Goal: Task Accomplishment & Management: Use online tool/utility

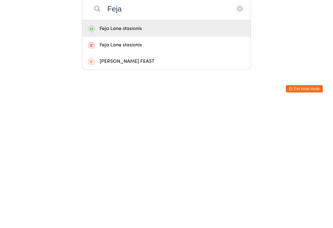
type input "Feja"
click at [157, 149] on div "Feja Lane stasionis" at bounding box center [167, 153] width 158 height 8
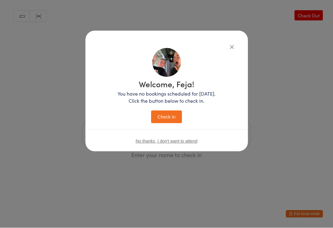
click at [175, 118] on button "Check in" at bounding box center [166, 117] width 31 height 13
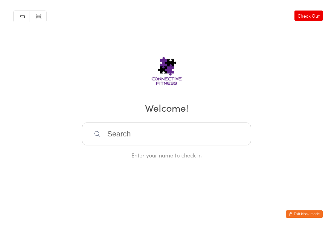
click at [160, 143] on input "search" at bounding box center [166, 133] width 169 height 23
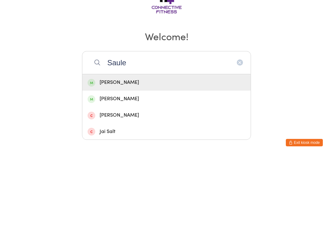
click at [161, 100] on h2 "Welcome!" at bounding box center [166, 107] width 321 height 14
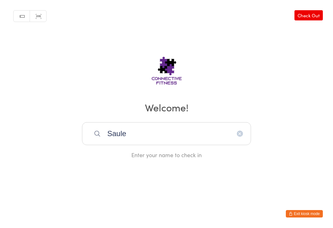
click at [155, 132] on input "Saule" at bounding box center [166, 133] width 169 height 23
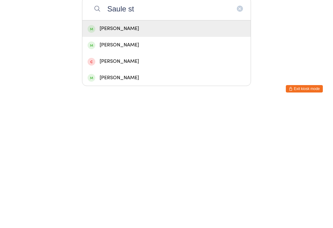
type input "Saule st"
click at [151, 149] on div "[PERSON_NAME]" at bounding box center [167, 153] width 158 height 8
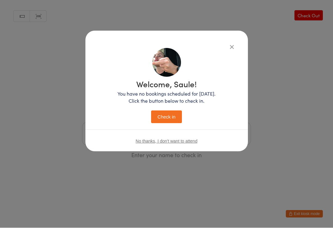
click at [178, 117] on button "Check in" at bounding box center [166, 117] width 31 height 13
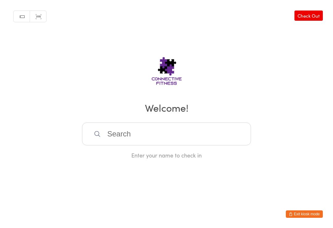
click at [312, 19] on link "Check Out" at bounding box center [309, 15] width 28 height 10
click at [162, 139] on input "search" at bounding box center [166, 133] width 169 height 23
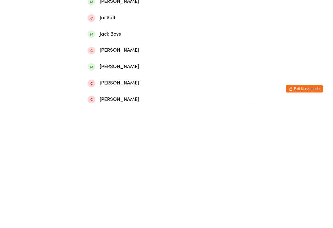
type input "Jak"
click at [121, 81] on div "[PERSON_NAME]" at bounding box center [167, 77] width 158 height 8
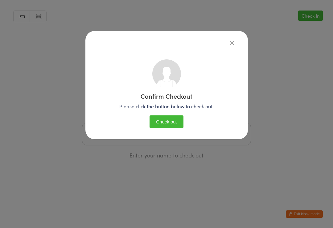
click at [174, 118] on button "Check out" at bounding box center [167, 121] width 34 height 13
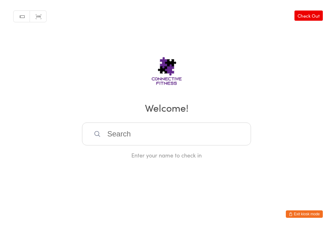
click at [131, 131] on input "search" at bounding box center [166, 133] width 169 height 23
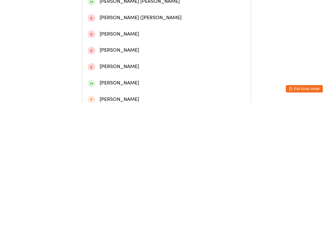
type input "[GEOGRAPHIC_DATA]"
click at [188, 79] on div "[PERSON_NAME]" at bounding box center [167, 77] width 158 height 8
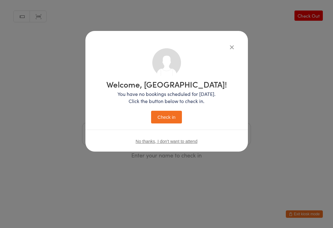
click at [176, 111] on button "Check in" at bounding box center [166, 117] width 31 height 13
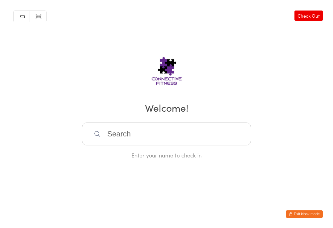
click at [180, 137] on input "search" at bounding box center [166, 133] width 169 height 23
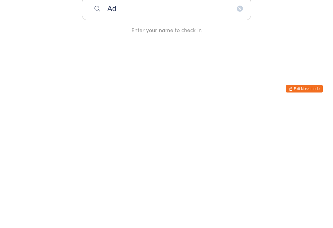
type input "A"
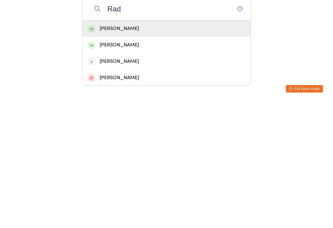
type input "Rad"
click at [158, 149] on div "[PERSON_NAME]" at bounding box center [167, 153] width 158 height 8
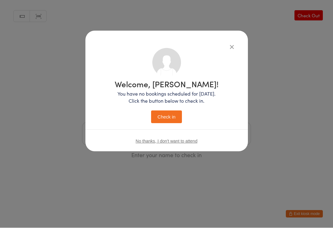
click at [174, 115] on button "Check in" at bounding box center [166, 117] width 31 height 13
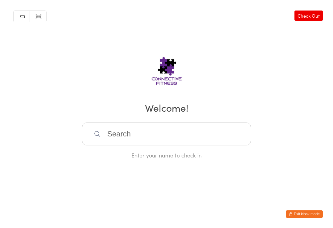
click at [130, 138] on input "search" at bounding box center [166, 133] width 169 height 23
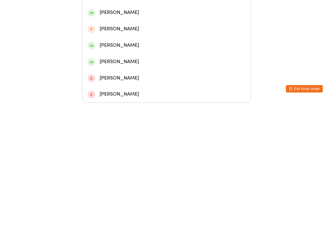
type input "Kiah"
click at [112, 85] on div "[PERSON_NAME]" at bounding box center [167, 89] width 158 height 8
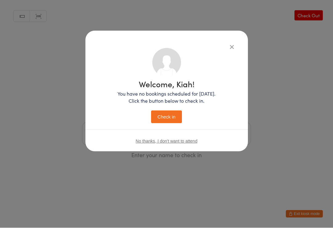
click at [164, 114] on button "Check in" at bounding box center [166, 117] width 31 height 13
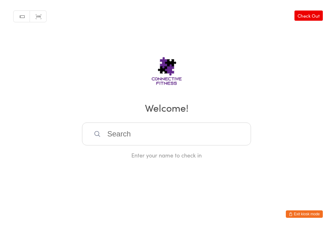
click at [317, 13] on link "Check Out" at bounding box center [309, 15] width 28 height 10
click at [175, 136] on input "search" at bounding box center [166, 133] width 169 height 23
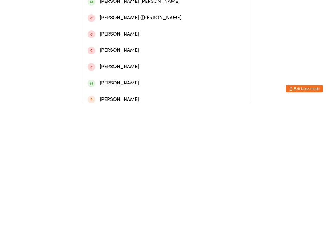
type input "[GEOGRAPHIC_DATA]"
click at [152, 80] on div "[PERSON_NAME]" at bounding box center [167, 77] width 158 height 8
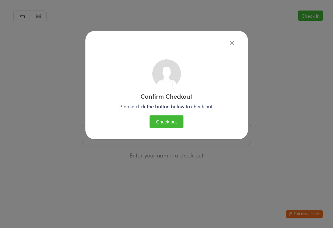
click at [172, 122] on button "Check out" at bounding box center [167, 121] width 34 height 13
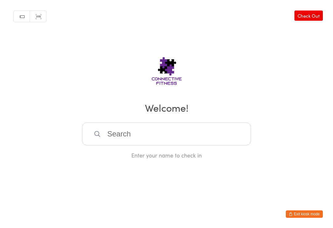
click at [128, 141] on input "search" at bounding box center [166, 133] width 169 height 23
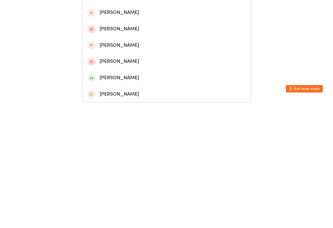
type input "Amber"
click at [119, 36] on div "[PERSON_NAME]" at bounding box center [167, 40] width 158 height 8
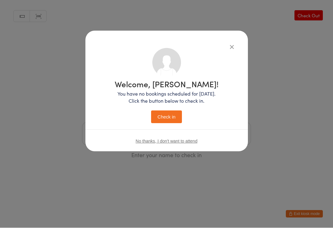
click at [167, 116] on button "Check in" at bounding box center [166, 117] width 31 height 13
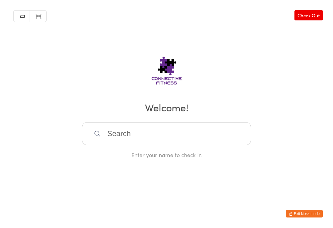
click at [119, 137] on input "search" at bounding box center [166, 133] width 169 height 23
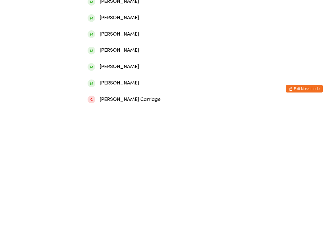
type input "[PERSON_NAME]"
click at [103, 53] on div "[PERSON_NAME]" at bounding box center [166, 45] width 169 height 16
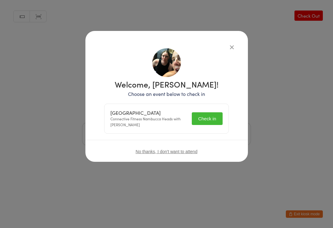
click at [232, 50] on icon "button" at bounding box center [232, 47] width 7 height 7
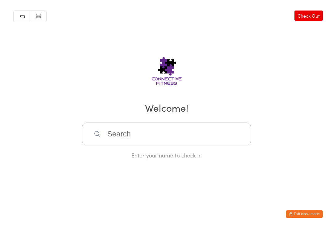
click at [125, 132] on input "search" at bounding box center [166, 133] width 169 height 23
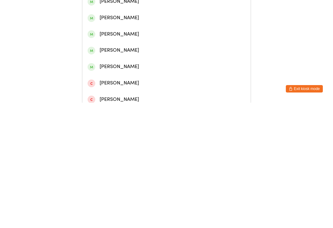
type input "[PERSON_NAME]"
click at [140, 28] on div "[PERSON_NAME]" at bounding box center [167, 28] width 158 height 8
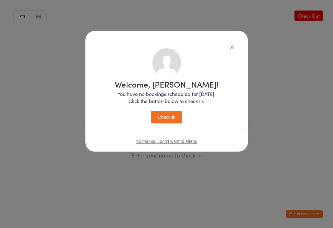
click at [167, 117] on button "Check in" at bounding box center [166, 117] width 31 height 13
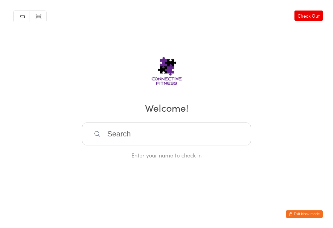
click at [117, 133] on input "search" at bounding box center [166, 133] width 169 height 23
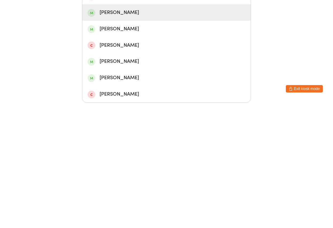
type input "Lacci"
click at [111, 133] on div "[PERSON_NAME]" at bounding box center [167, 137] width 158 height 8
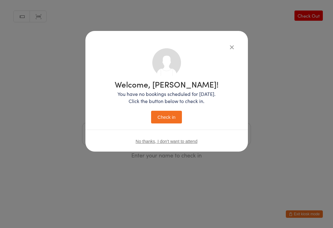
click at [170, 111] on button "Check in" at bounding box center [166, 117] width 31 height 13
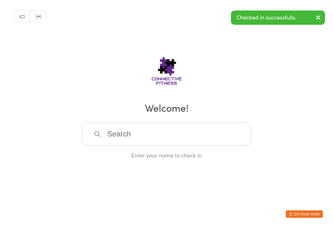
click at [120, 133] on input "search" at bounding box center [166, 133] width 169 height 23
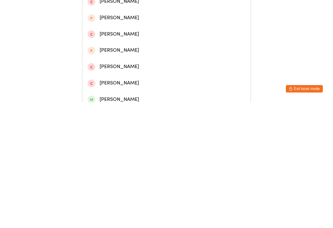
type input "[PERSON_NAME]"
click at [140, 28] on div "[PERSON_NAME]" at bounding box center [167, 28] width 158 height 8
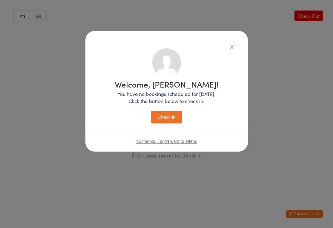
click at [169, 111] on button "Check in" at bounding box center [166, 117] width 31 height 13
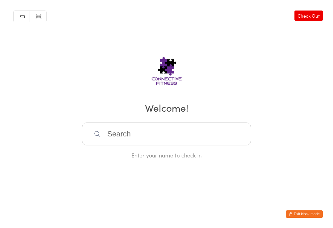
click at [109, 140] on input "search" at bounding box center [166, 133] width 169 height 23
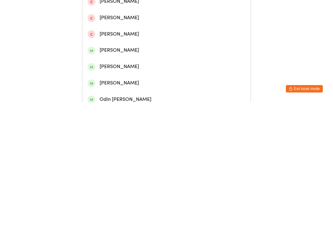
type input "[PERSON_NAME]"
click at [107, 48] on div "[PERSON_NAME]" at bounding box center [167, 45] width 158 height 8
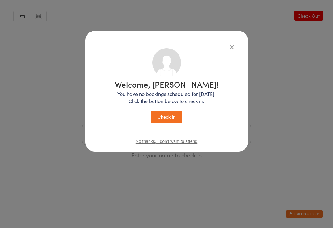
click at [164, 116] on button "Check in" at bounding box center [166, 117] width 31 height 13
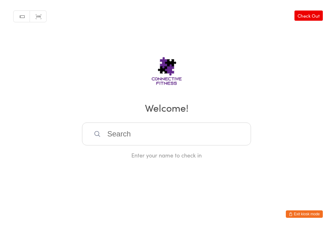
click at [135, 129] on input "search" at bounding box center [166, 133] width 169 height 23
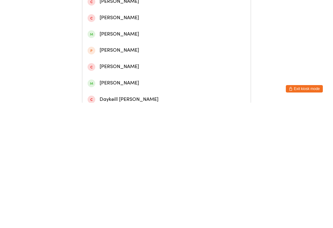
type input "K"
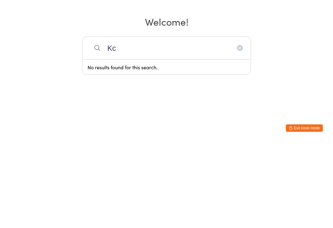
type input "K"
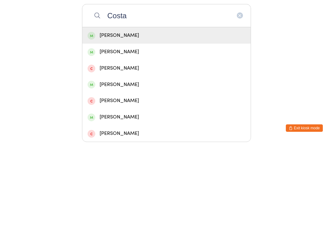
type input "Costa"
click at [112, 117] on div "[PERSON_NAME]" at bounding box center [167, 121] width 158 height 8
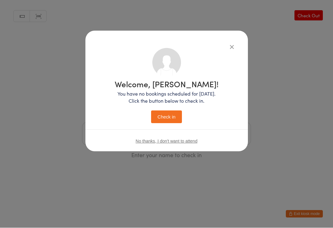
click at [170, 115] on button "Check in" at bounding box center [166, 117] width 31 height 13
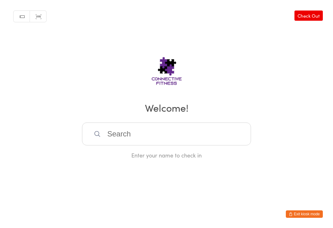
click at [173, 131] on input "search" at bounding box center [166, 133] width 169 height 23
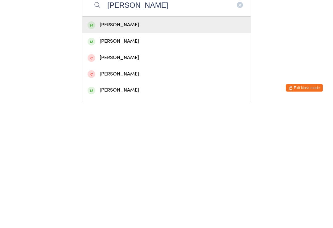
scroll to position [18, 0]
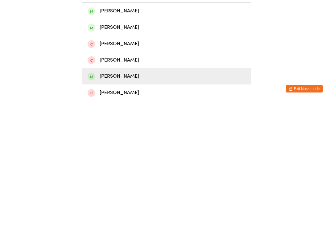
type input "[PERSON_NAME]"
click at [161, 197] on div "[PERSON_NAME]" at bounding box center [167, 201] width 158 height 8
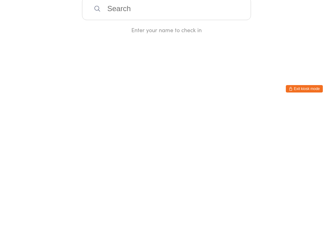
scroll to position [0, 0]
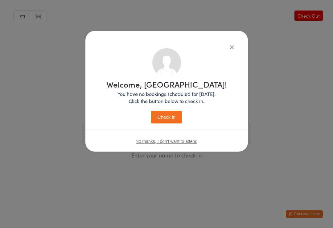
click at [168, 120] on button "Check in" at bounding box center [166, 117] width 31 height 13
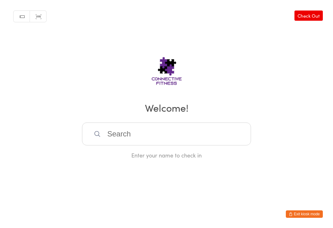
click at [125, 135] on input "search" at bounding box center [166, 133] width 169 height 23
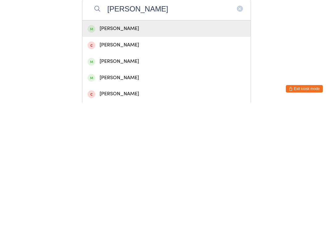
type input "[PERSON_NAME]"
click at [107, 166] on div "[PERSON_NAME]" at bounding box center [167, 170] width 158 height 8
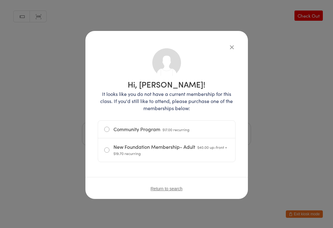
click at [229, 49] on button "button" at bounding box center [232, 46] width 7 height 7
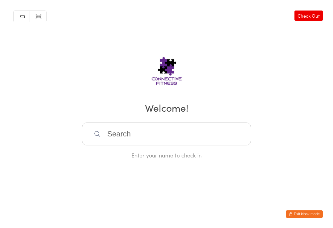
click at [142, 143] on input "search" at bounding box center [166, 133] width 169 height 23
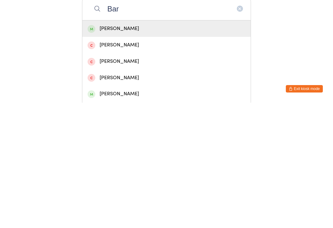
type input "Bar"
click at [127, 149] on div "[PERSON_NAME]" at bounding box center [167, 153] width 158 height 8
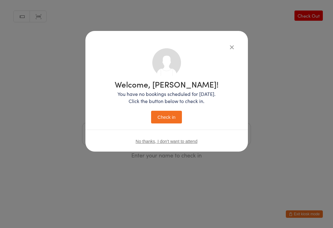
click at [168, 120] on button "Check in" at bounding box center [166, 117] width 31 height 13
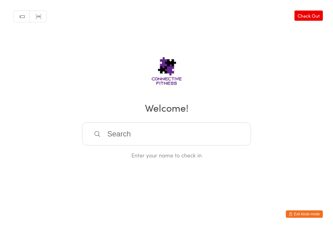
click at [112, 127] on input "search" at bounding box center [166, 133] width 169 height 23
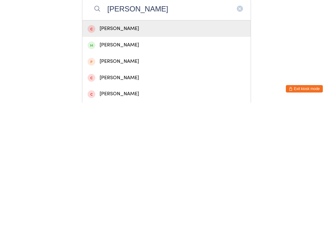
type input "[PERSON_NAME]"
click at [109, 166] on div "[PERSON_NAME]" at bounding box center [167, 170] width 158 height 8
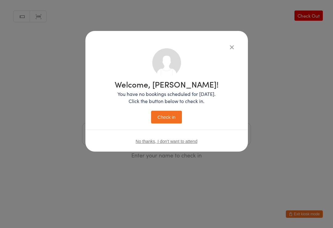
click at [164, 117] on button "Check in" at bounding box center [166, 117] width 31 height 13
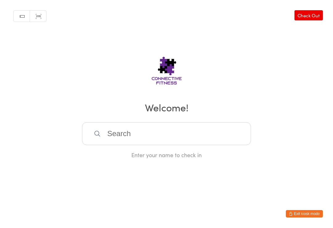
click at [148, 131] on input "search" at bounding box center [166, 133] width 169 height 23
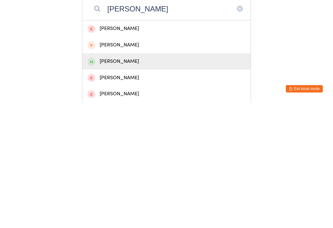
type input "[PERSON_NAME]"
click at [127, 182] on div "[PERSON_NAME]" at bounding box center [167, 186] width 158 height 8
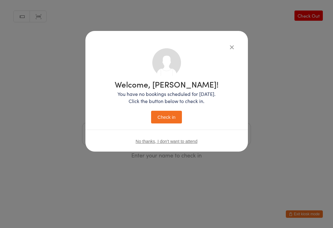
click at [174, 117] on button "Check in" at bounding box center [166, 117] width 31 height 13
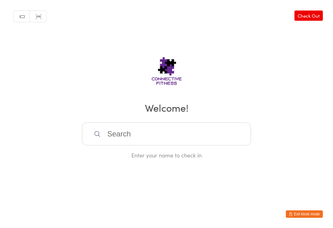
click at [138, 140] on input "search" at bounding box center [166, 133] width 169 height 23
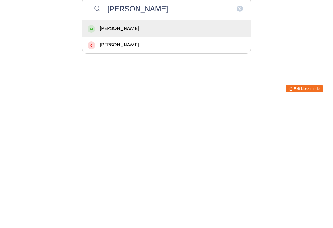
type input "[PERSON_NAME]"
click at [134, 149] on div "[PERSON_NAME]" at bounding box center [167, 153] width 158 height 8
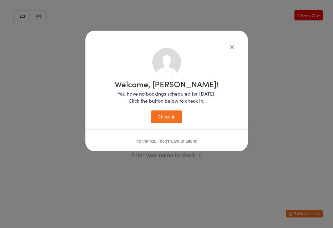
click at [170, 117] on button "Check in" at bounding box center [166, 117] width 31 height 13
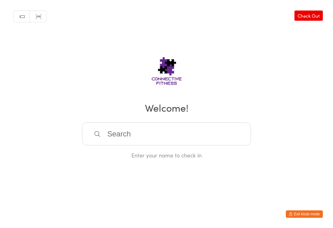
click at [176, 136] on input "search" at bounding box center [166, 133] width 169 height 23
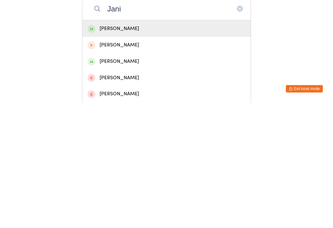
type input "Jani"
click at [118, 182] on div "[PERSON_NAME]" at bounding box center [167, 186] width 158 height 8
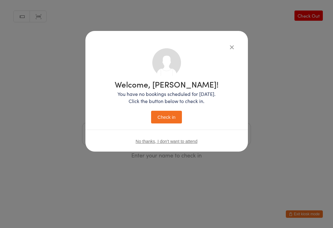
click at [169, 116] on button "Check in" at bounding box center [166, 117] width 31 height 13
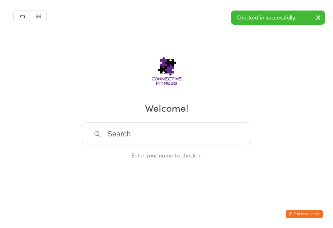
click at [319, 18] on icon "button" at bounding box center [318, 18] width 7 height 8
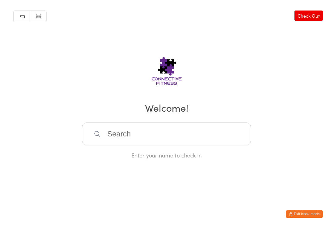
click at [305, 17] on link "Check Out" at bounding box center [309, 15] width 28 height 10
click at [177, 137] on input "search" at bounding box center [166, 133] width 169 height 23
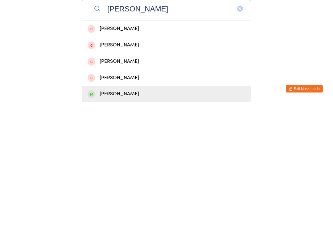
type input "[PERSON_NAME]"
click at [139, 215] on div "[PERSON_NAME]" at bounding box center [167, 219] width 158 height 8
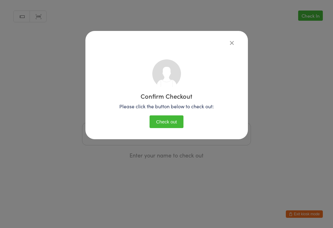
click at [167, 123] on button "Check out" at bounding box center [167, 121] width 34 height 13
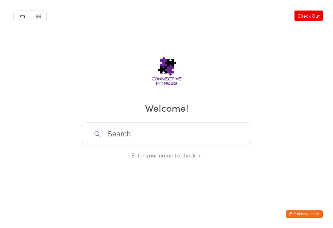
click at [144, 132] on input "search" at bounding box center [166, 133] width 169 height 23
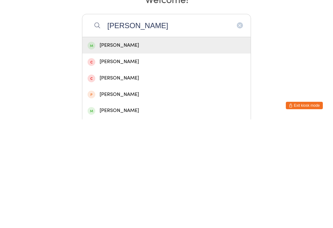
type input "[PERSON_NAME]"
click at [203, 149] on div "[PERSON_NAME]" at bounding box center [167, 153] width 158 height 8
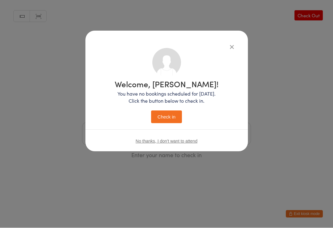
click at [180, 122] on button "Check in" at bounding box center [166, 117] width 31 height 13
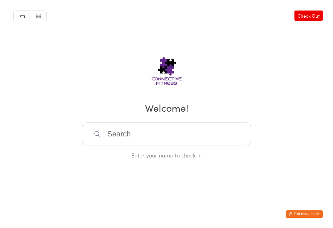
click at [184, 133] on input "search" at bounding box center [166, 133] width 169 height 23
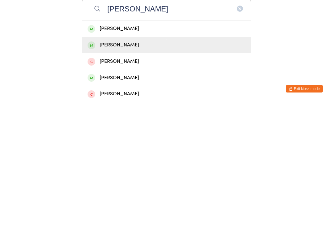
type input "[PERSON_NAME]"
click at [123, 166] on div "[PERSON_NAME]" at bounding box center [167, 170] width 158 height 8
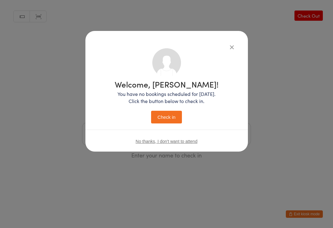
click at [163, 113] on button "Check in" at bounding box center [166, 117] width 31 height 13
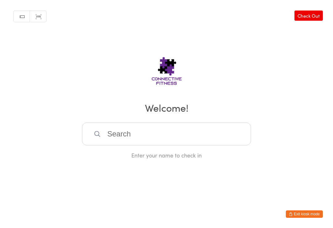
click at [149, 139] on input "search" at bounding box center [166, 133] width 169 height 23
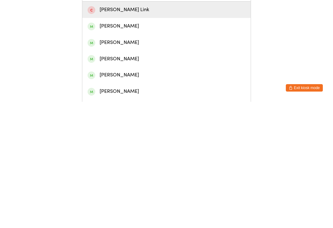
scroll to position [19, 0]
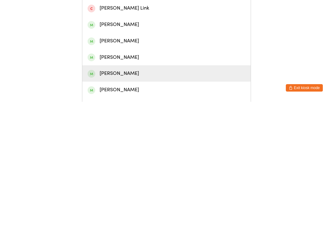
type input "[PERSON_NAME]"
click at [140, 195] on div "[PERSON_NAME]" at bounding box center [167, 199] width 158 height 8
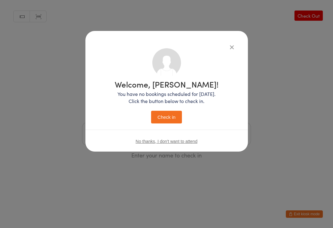
click at [167, 118] on button "Check in" at bounding box center [166, 117] width 31 height 13
